Goal: Task Accomplishment & Management: Manage account settings

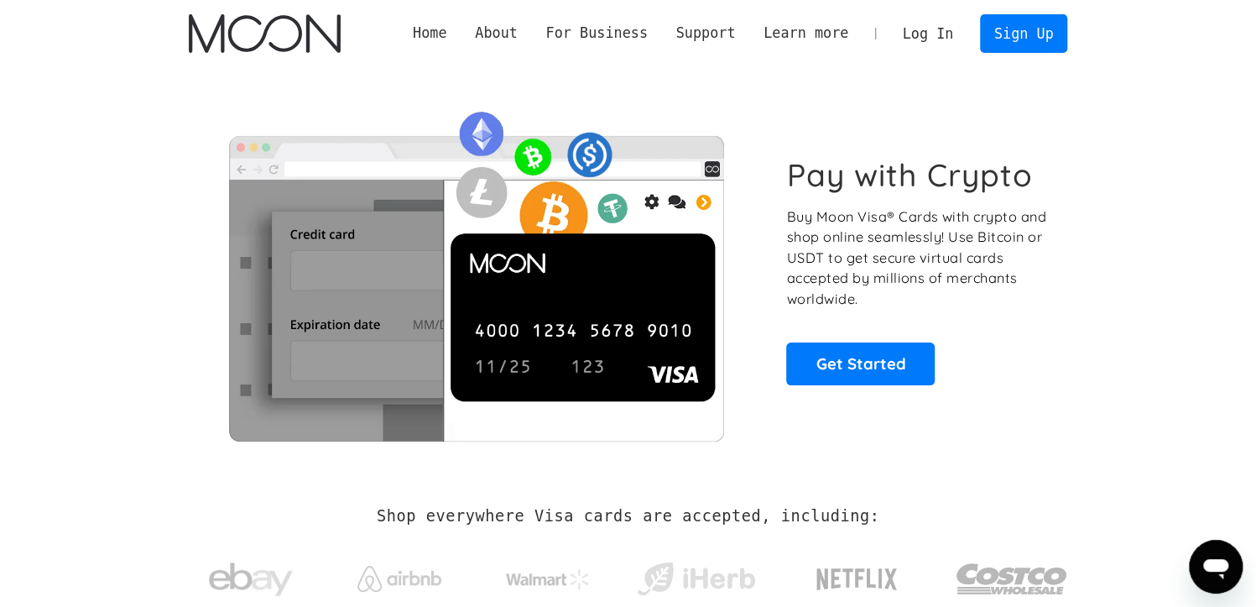
click at [943, 39] on link "Log In" at bounding box center [928, 33] width 79 height 37
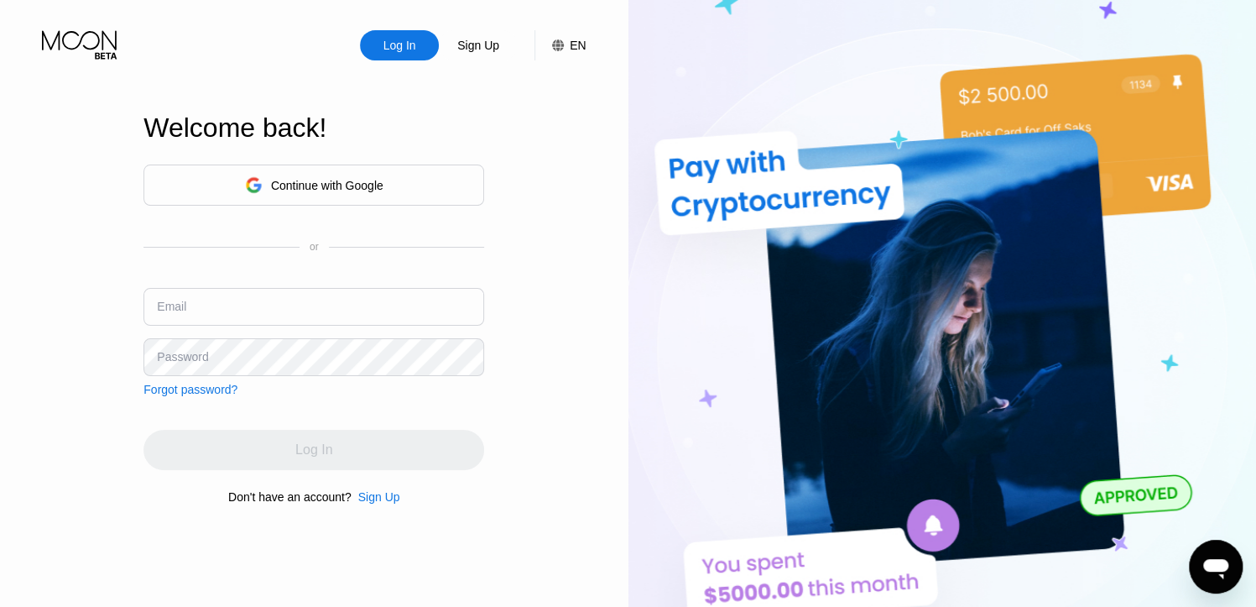
drag, startPoint x: 0, startPoint y: 0, endPoint x: 422, endPoint y: 317, distance: 527.9
click at [422, 317] on input "text" at bounding box center [313, 307] width 341 height 38
paste input "Befui38@tutanota.com"
type input "Befui38@tutanota.com"
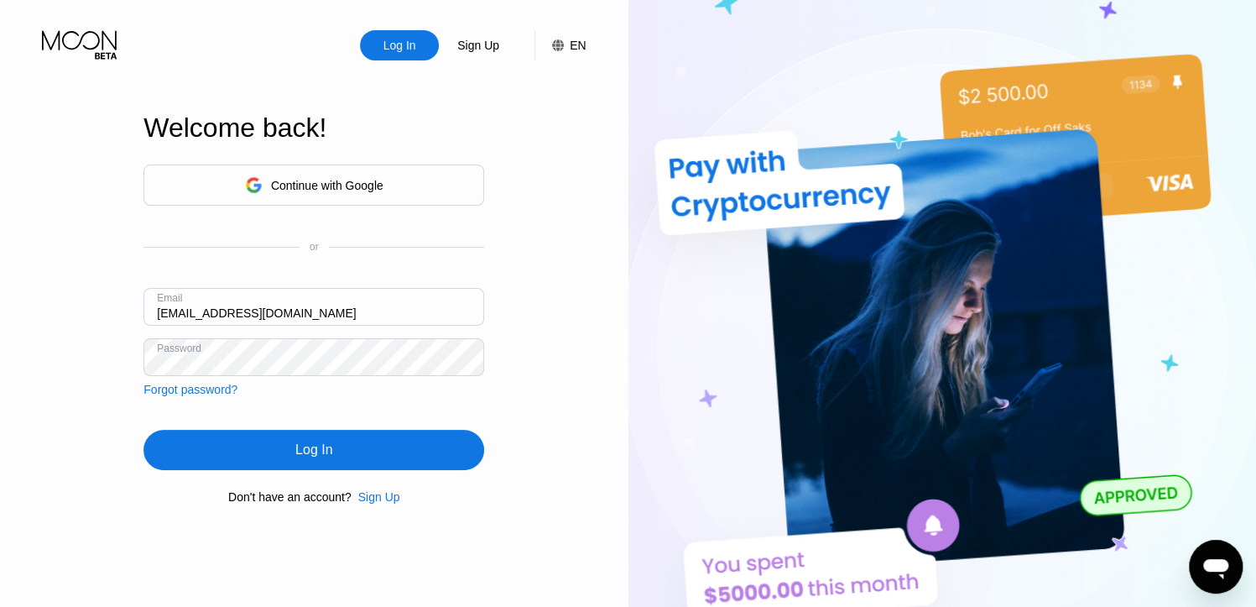
click at [263, 433] on div "Log In" at bounding box center [313, 450] width 341 height 40
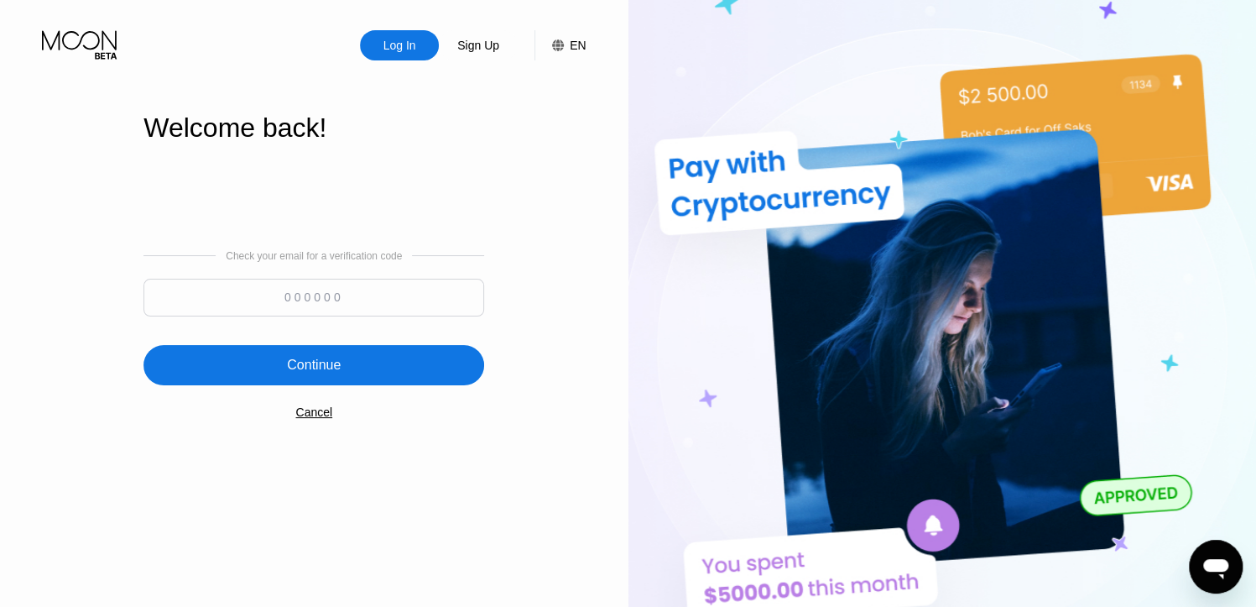
click at [270, 294] on input at bounding box center [313, 298] width 341 height 38
paste input "777477"
type input "777477"
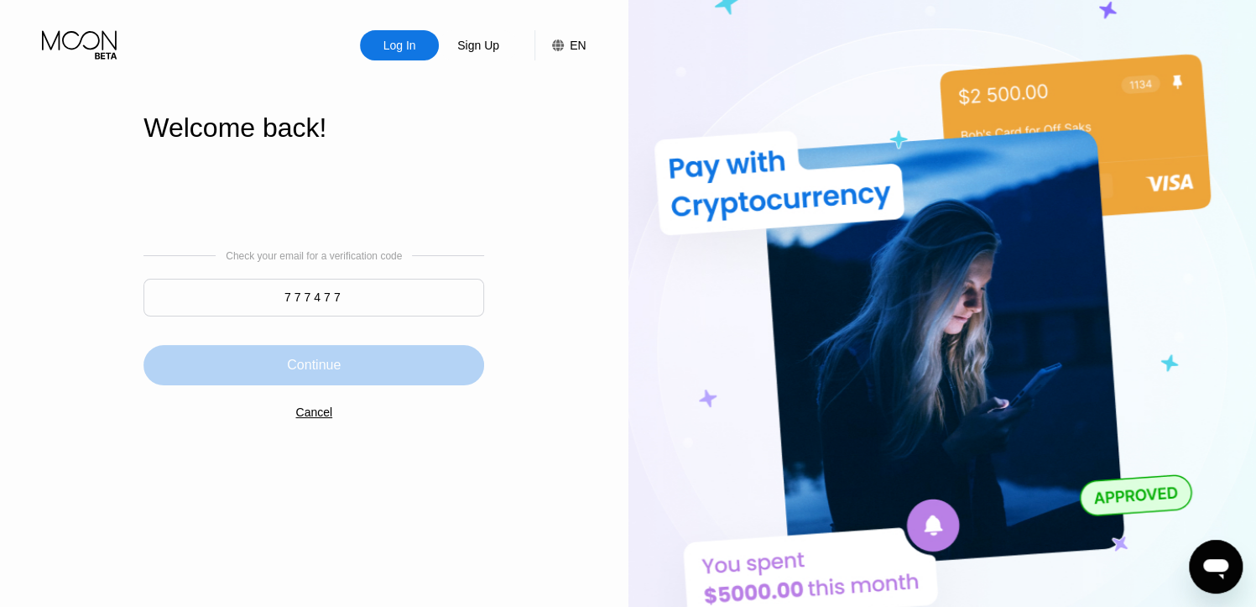
click at [333, 373] on div "Continue" at bounding box center [314, 365] width 54 height 17
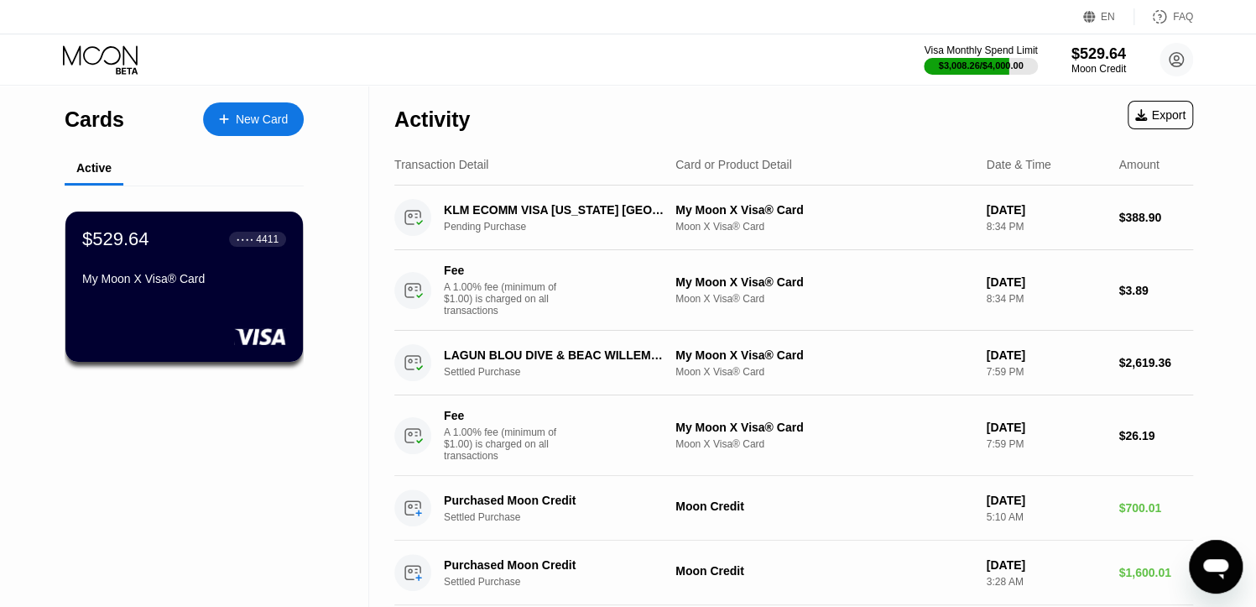
click at [635, 84] on div "Visa Monthly Spend Limit $3,008.26 / $4,000.00 $529.64 Moon Credit befui38@tuta…" at bounding box center [628, 59] width 1256 height 50
click at [446, 34] on div "Visa Monthly Spend Limit $3,008.26 / $4,000.00 $529.64 Moon Credit befui38@tuta…" at bounding box center [628, 59] width 1256 height 50
click at [511, 81] on div "Visa Monthly Spend Limit $3,008.26 / $4,000.00 $529.64 Moon Credit befui38@tuta…" at bounding box center [628, 59] width 1256 height 50
click at [484, 87] on div "Activity Export" at bounding box center [793, 115] width 799 height 59
click at [1180, 60] on circle at bounding box center [1177, 60] width 34 height 34
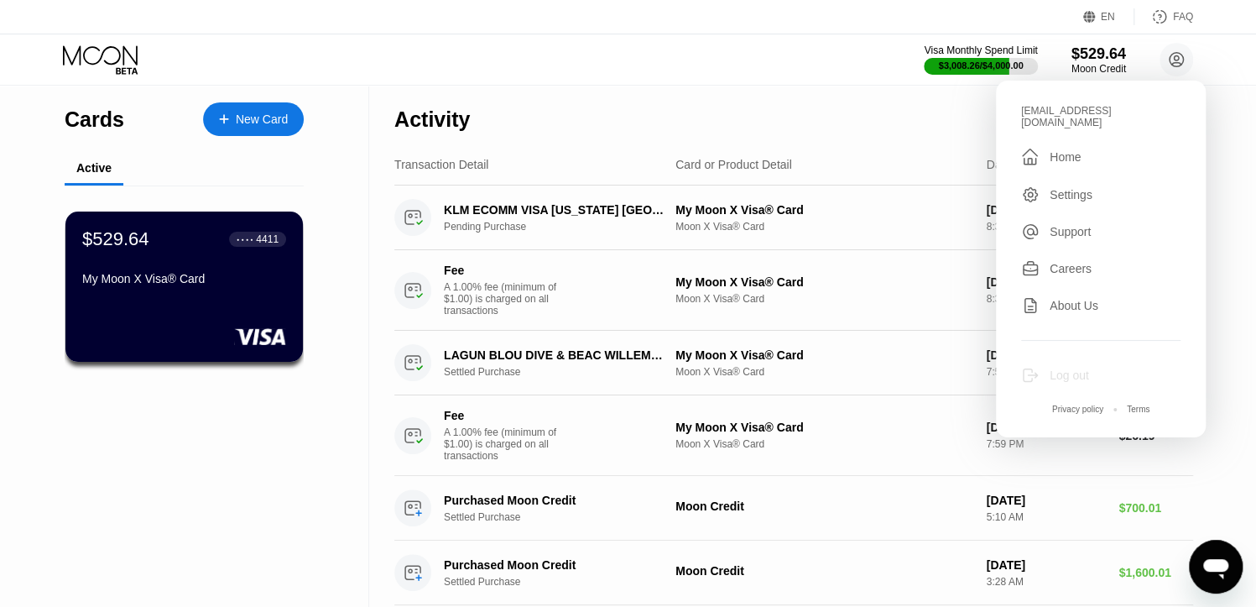
click at [1080, 366] on div "Log out" at bounding box center [1100, 375] width 159 height 18
